Goal: Task Accomplishment & Management: Complete application form

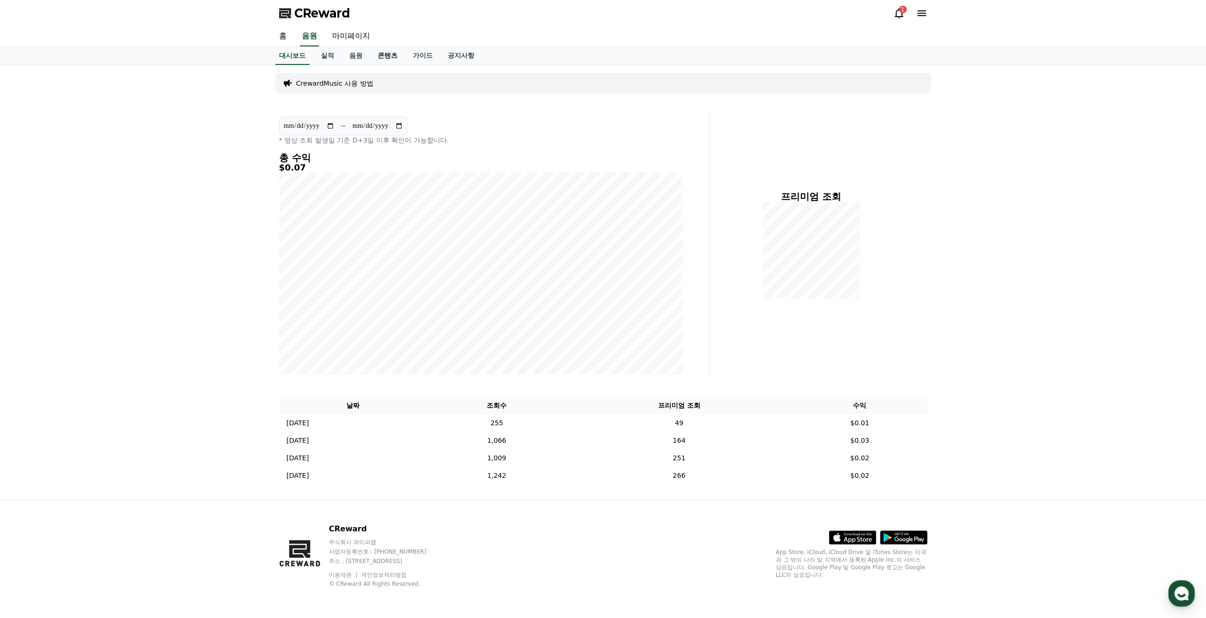
click at [386, 56] on link "콘텐츠" at bounding box center [387, 56] width 35 height 18
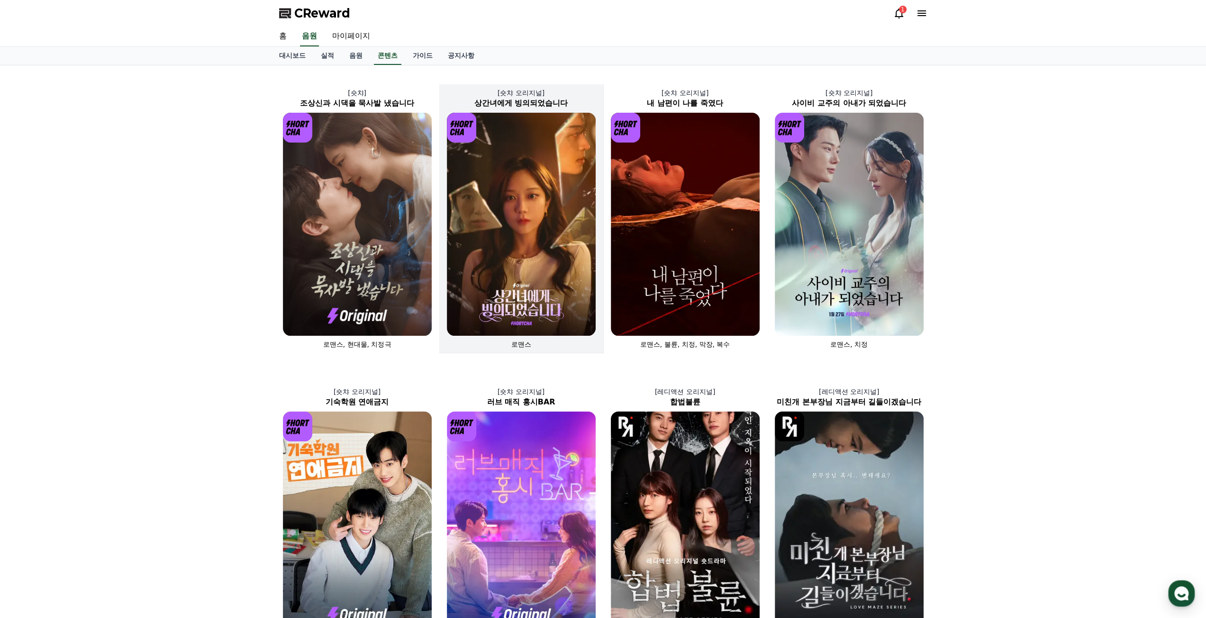
click at [523, 226] on img at bounding box center [521, 224] width 149 height 223
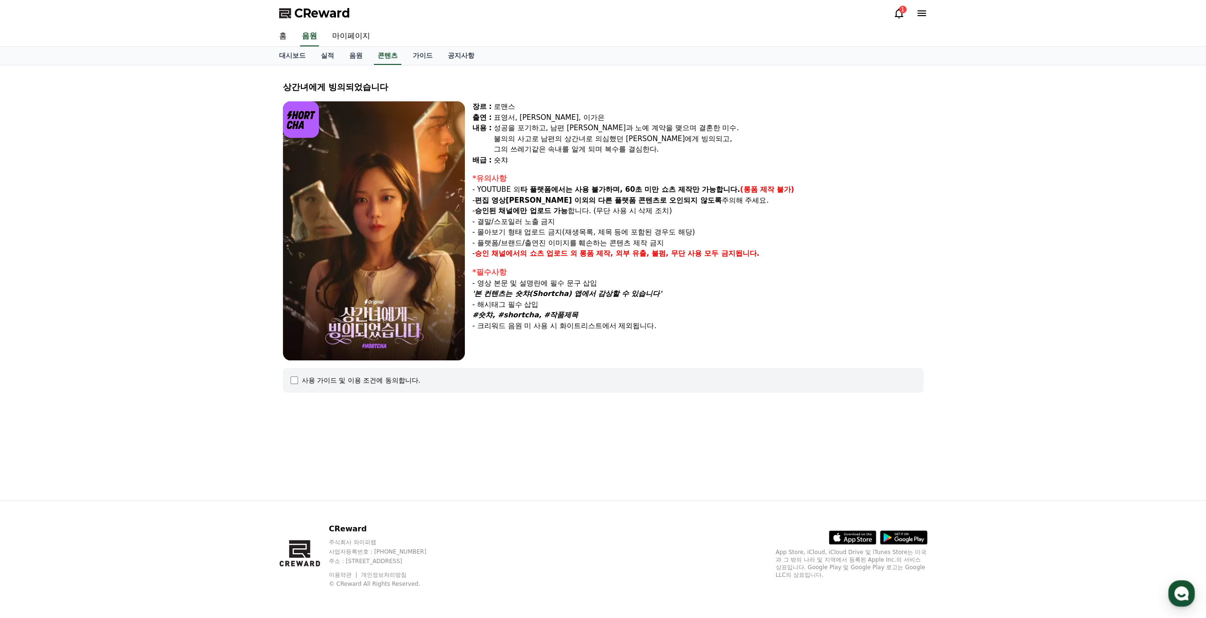
select select
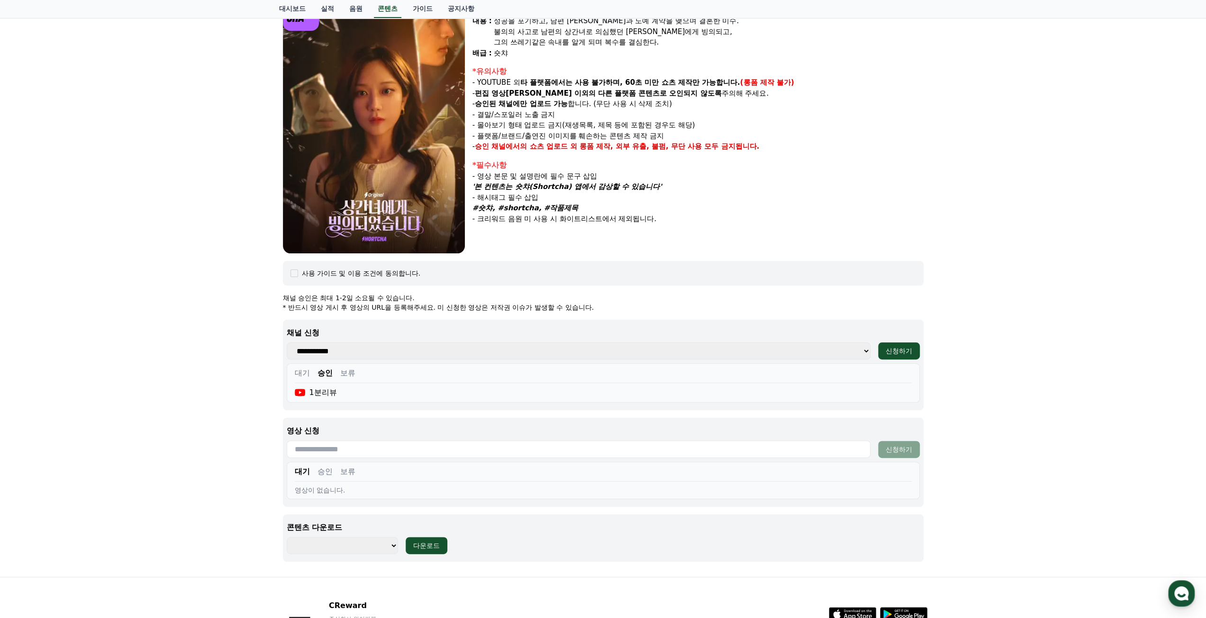
scroll to position [182, 0]
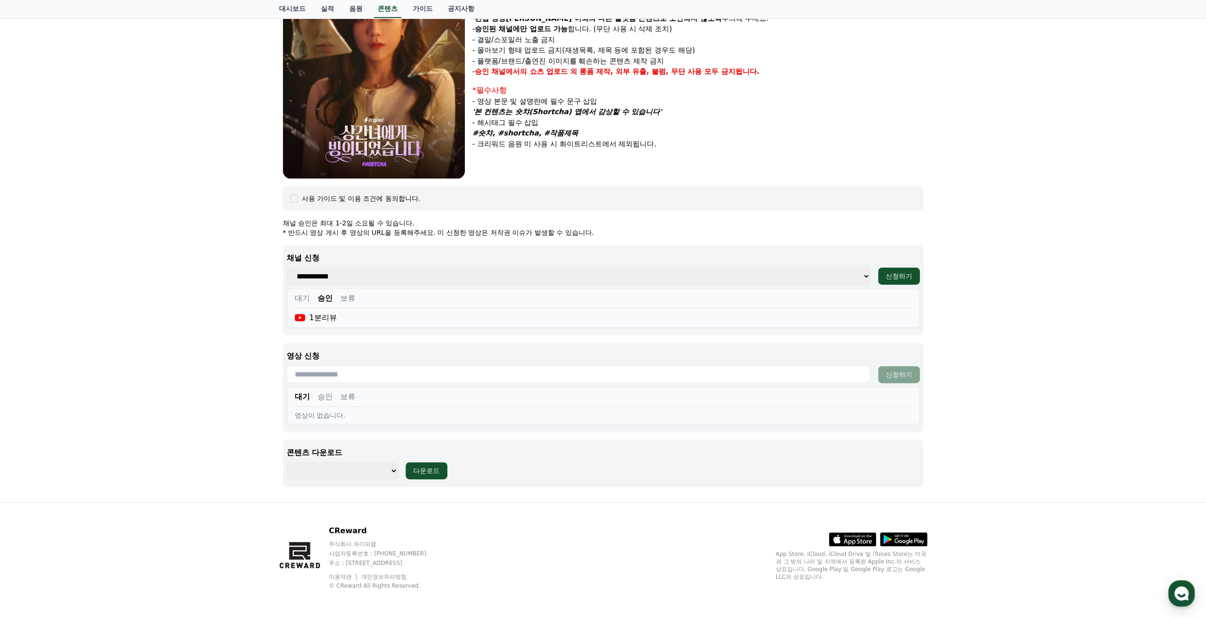
click at [466, 378] on input "text" at bounding box center [579, 375] width 584 height 18
paste input "**********"
type input "**********"
click at [901, 370] on div "신청하기" at bounding box center [899, 374] width 27 height 9
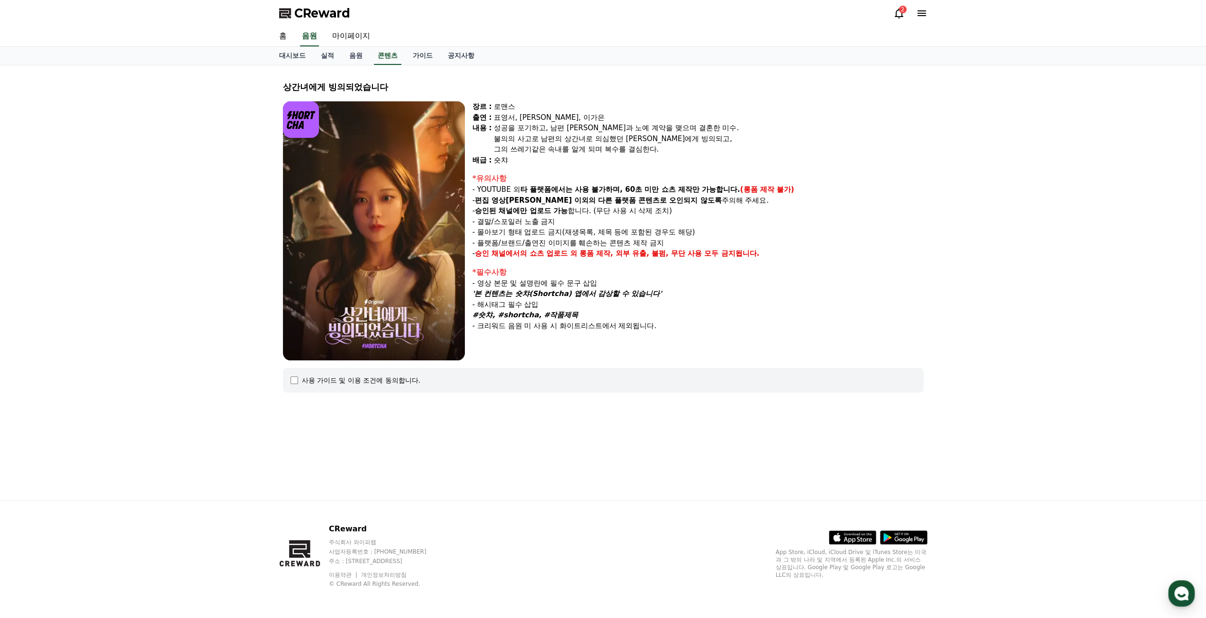
select select
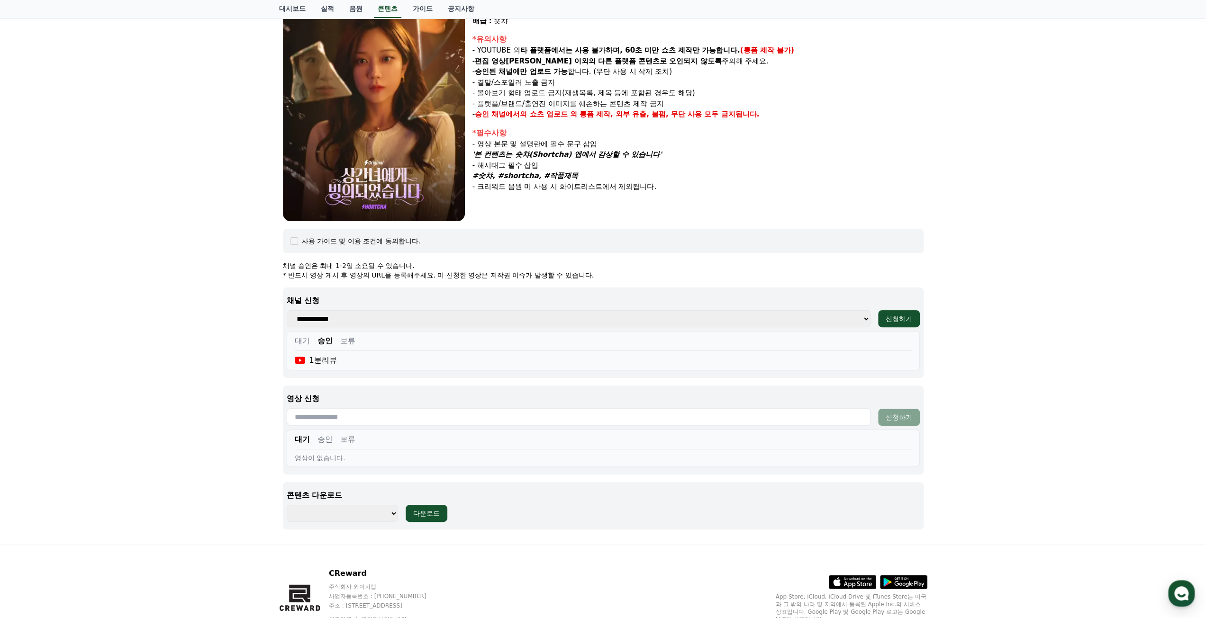
scroll to position [182, 0]
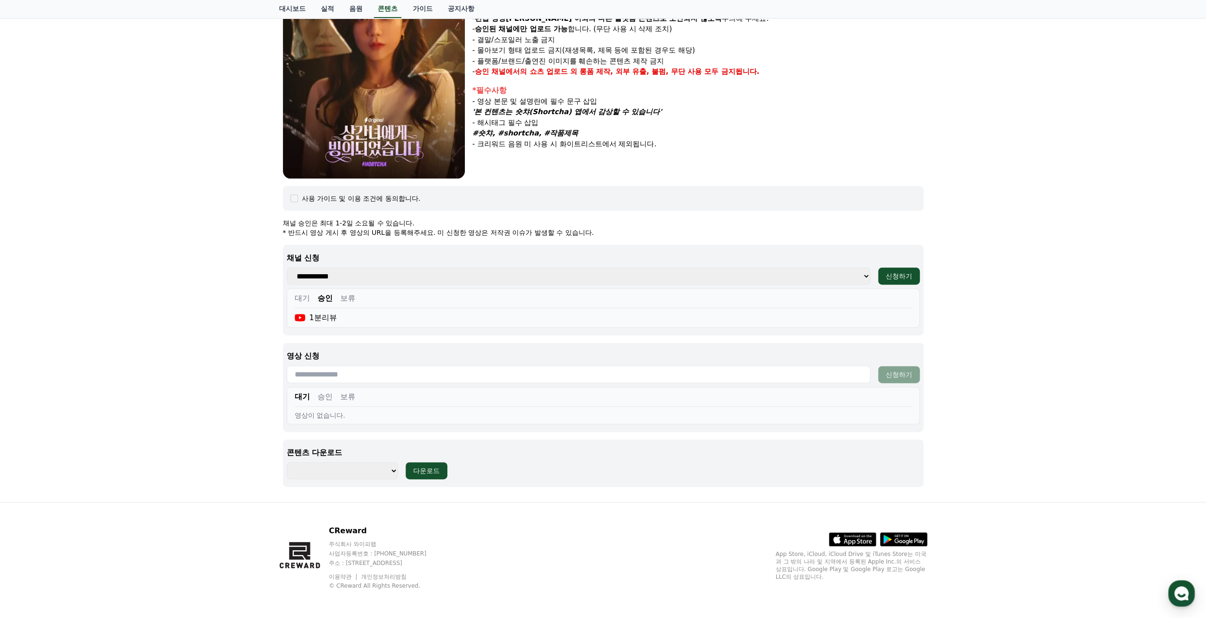
click at [321, 398] on button "승인" at bounding box center [324, 396] width 15 height 11
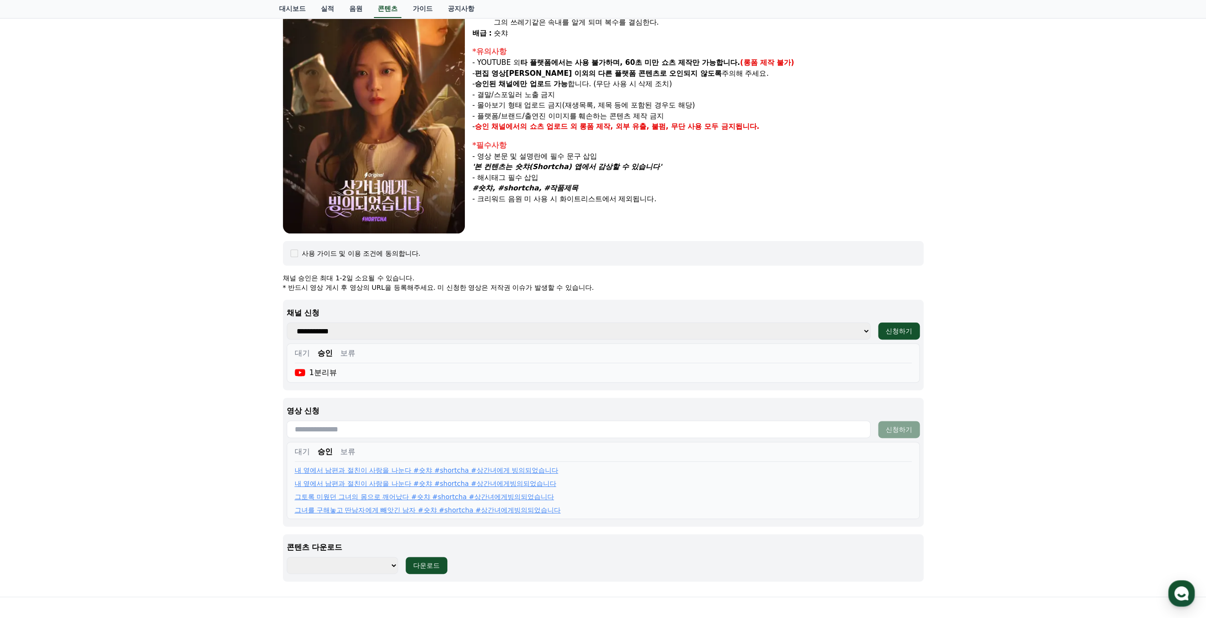
scroll to position [0, 0]
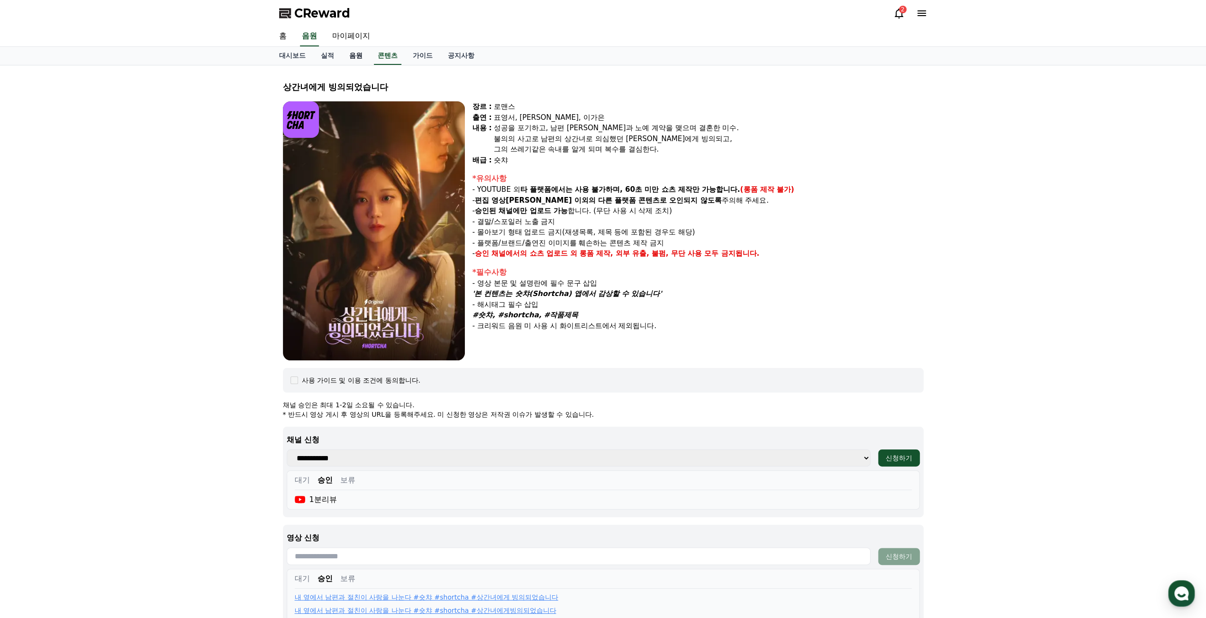
click at [354, 53] on link "음원" at bounding box center [356, 56] width 28 height 18
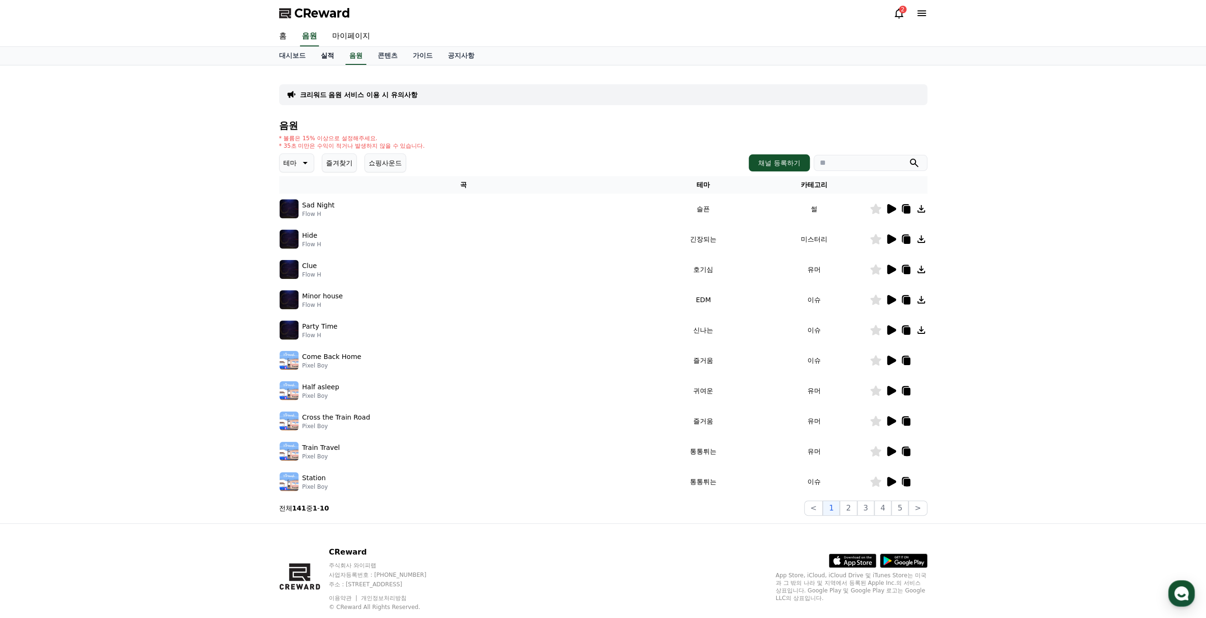
click at [325, 56] on link "실적" at bounding box center [327, 56] width 28 height 18
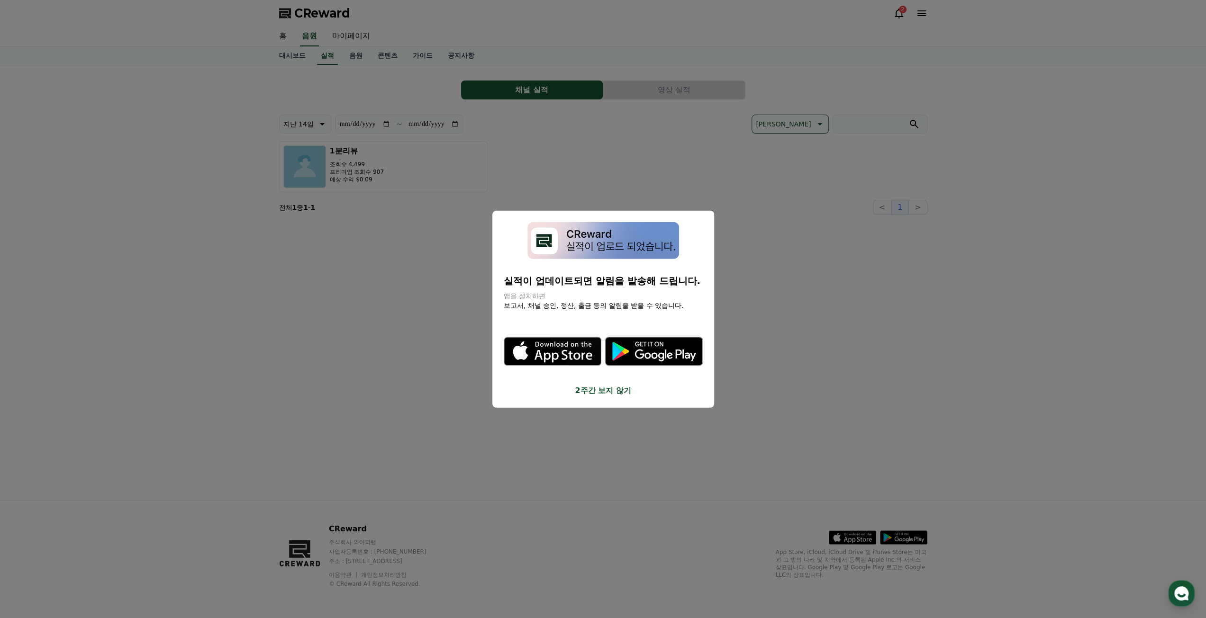
click at [613, 389] on button "2주간 보지 않기" at bounding box center [603, 390] width 199 height 11
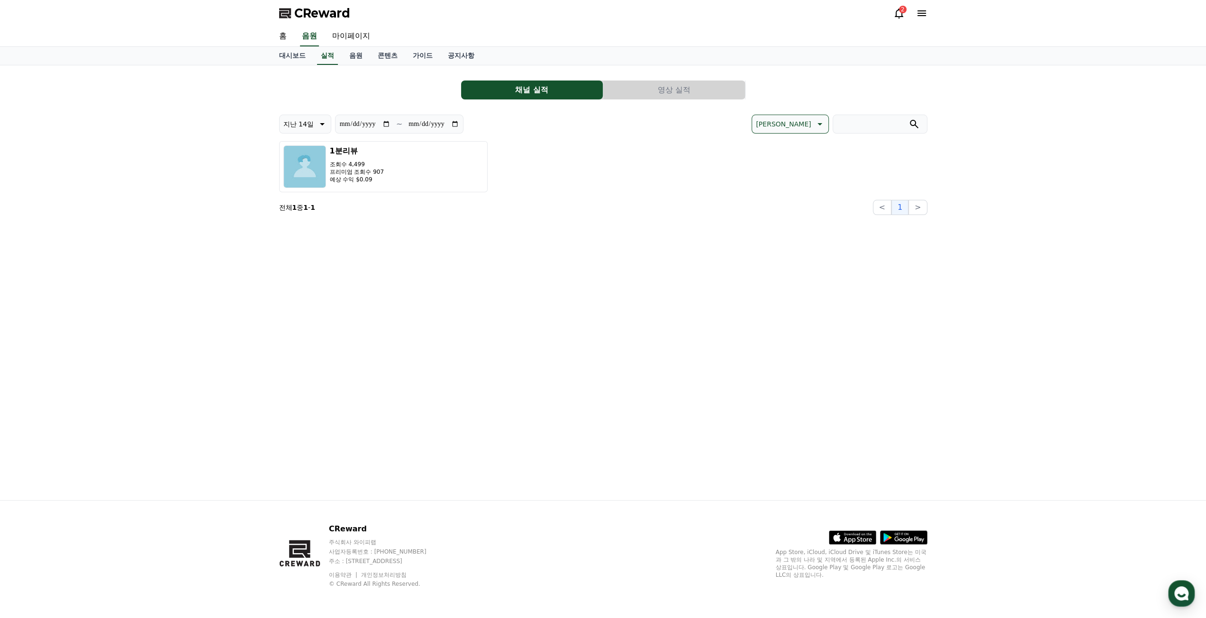
click at [898, 14] on icon at bounding box center [898, 13] width 11 height 11
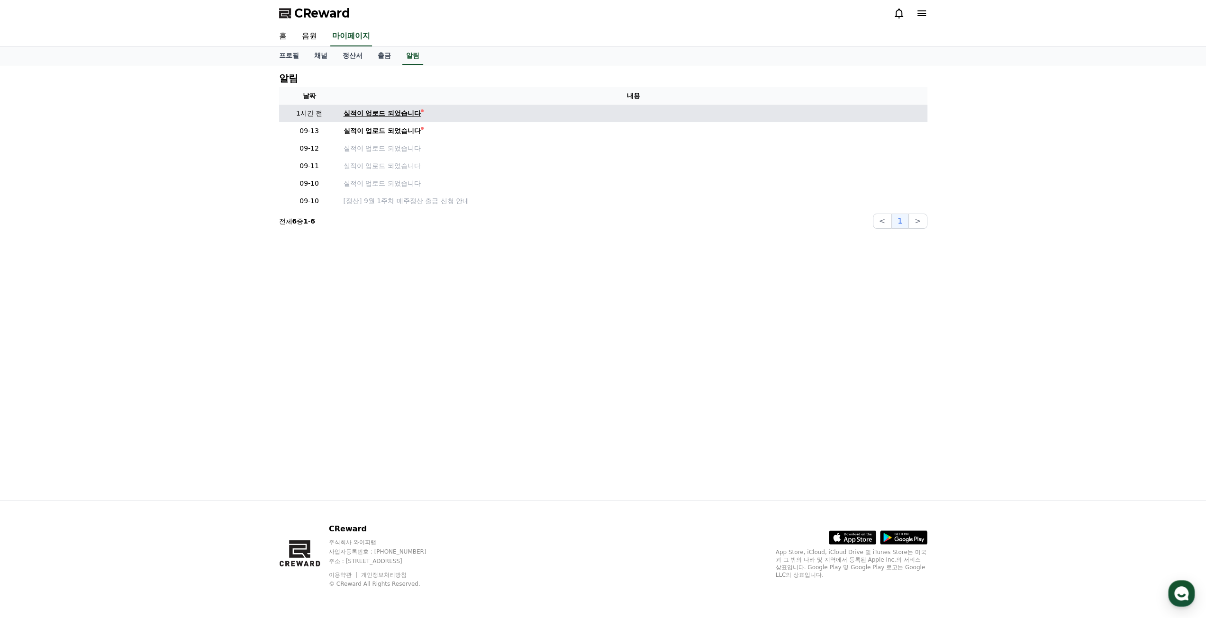
click at [410, 110] on div "실적이 업로드 되었습니다" at bounding box center [383, 114] width 78 height 10
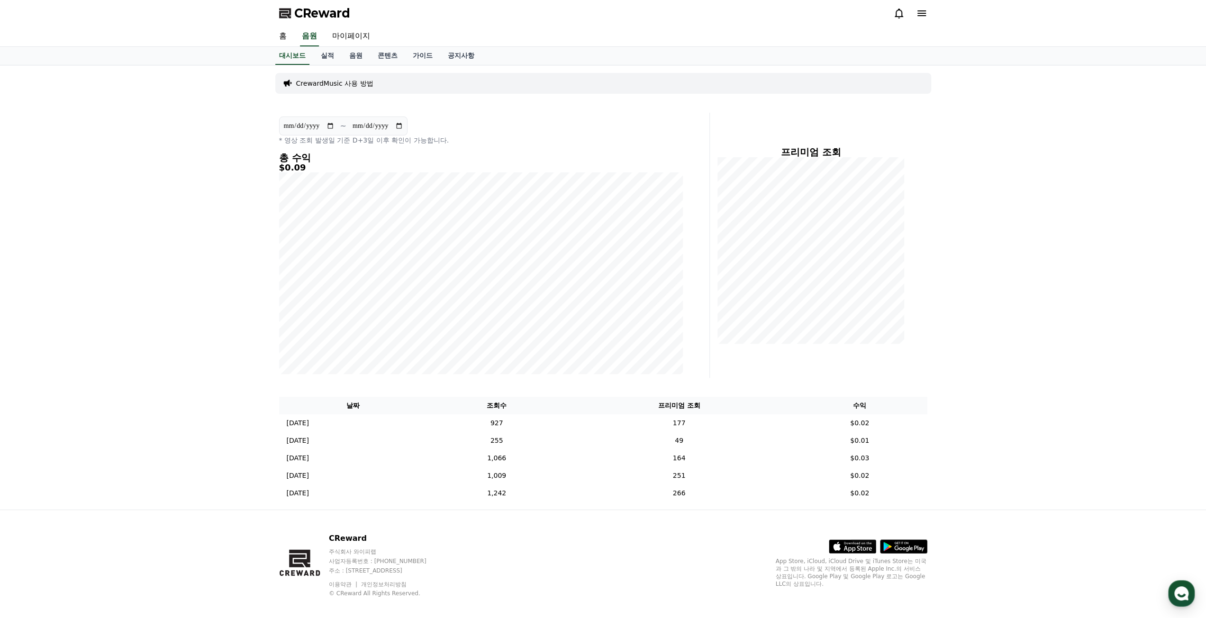
scroll to position [9, 0]
